Goal: Complete application form

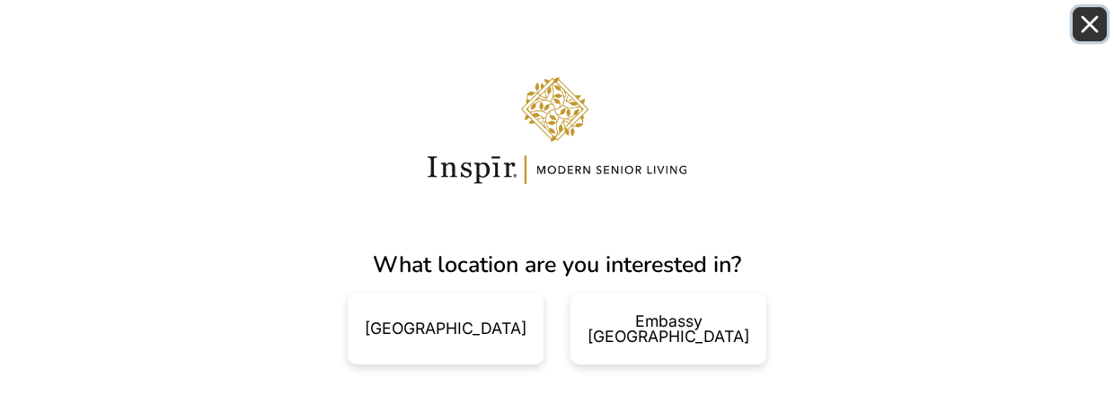
click at [1092, 20] on icon "Close" at bounding box center [1090, 24] width 14 height 14
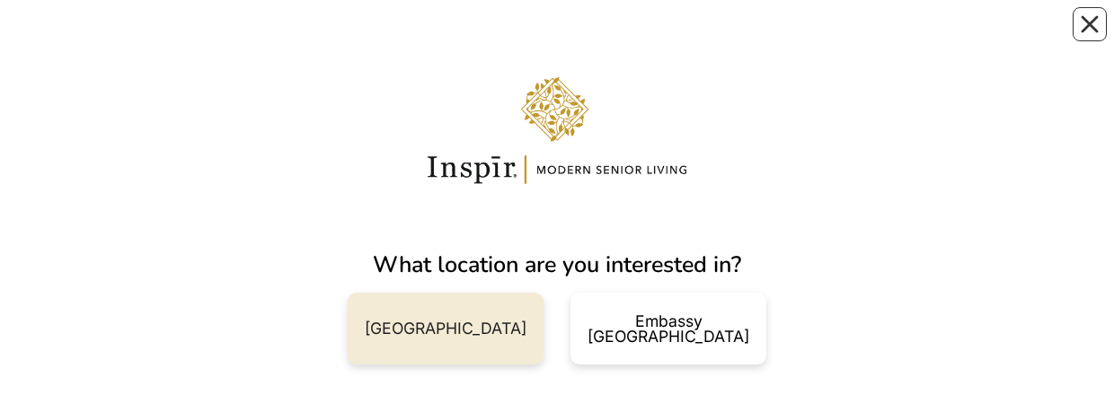
click at [461, 35] on div "[GEOGRAPHIC_DATA]" at bounding box center [446, 329] width 162 height 16
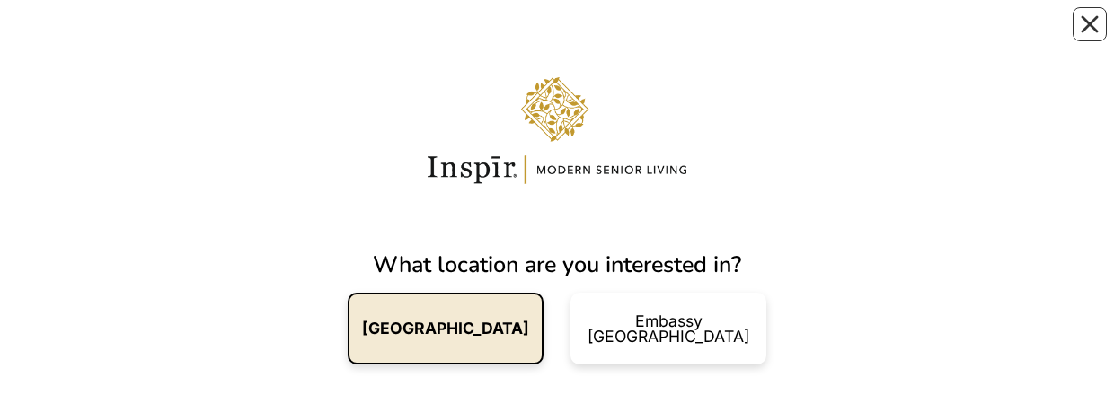
scroll to position [93, 0]
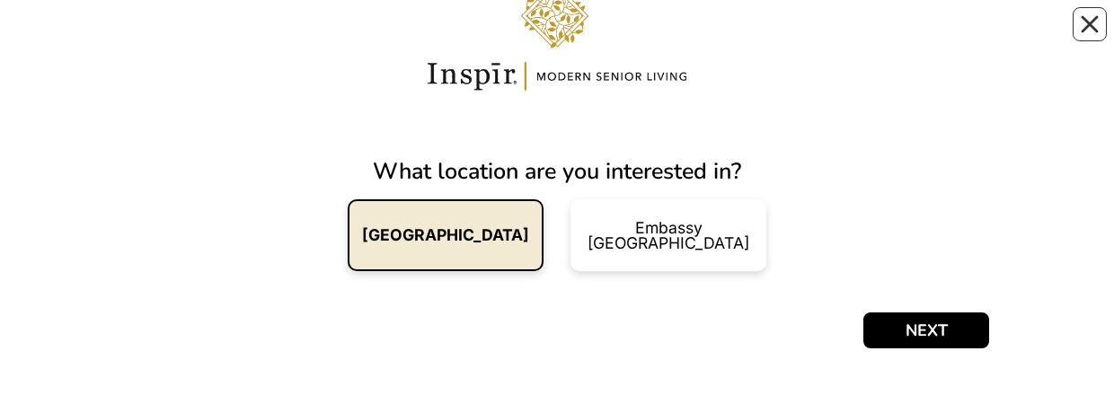
click at [928, 35] on div "What location are you interested in? [GEOGRAPHIC_DATA] NY Embassy Row DC NEXT" at bounding box center [557, 151] width 865 height 453
click at [932, 35] on button "NEXT" at bounding box center [927, 331] width 126 height 36
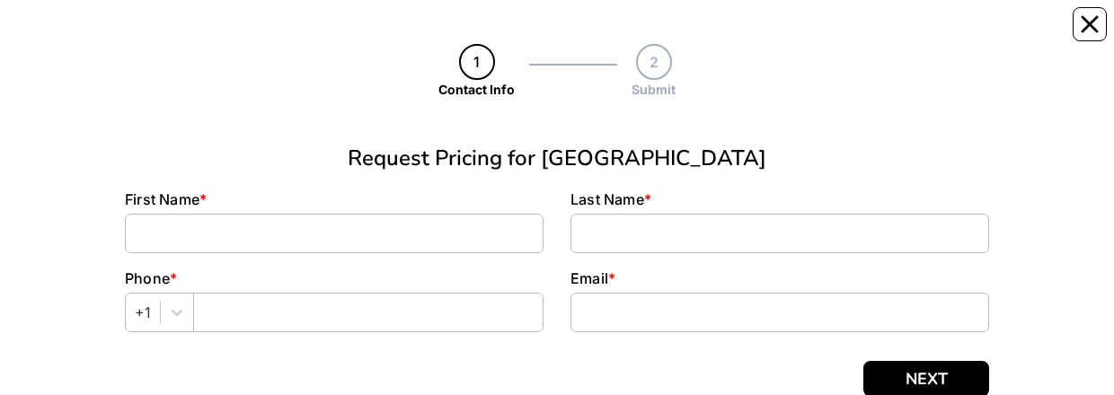
scroll to position [157, 0]
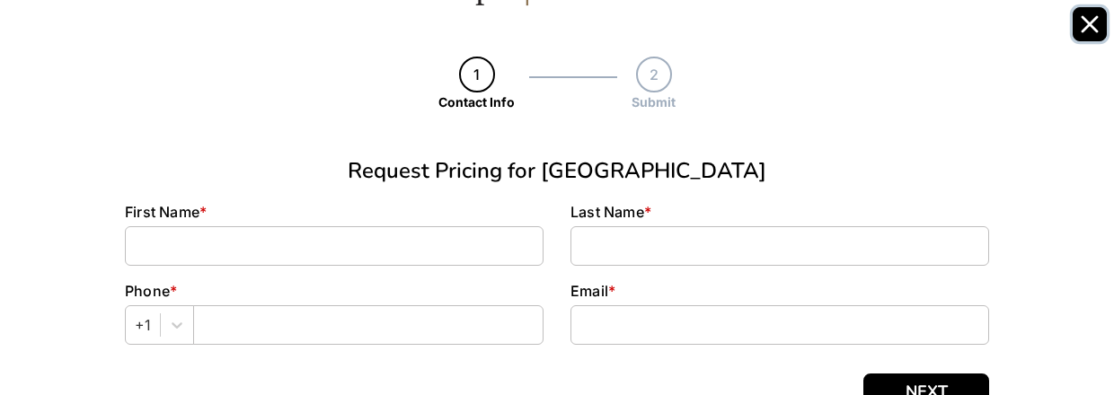
click at [1079, 36] on button "Close" at bounding box center [1090, 24] width 34 height 34
